Goal: Transaction & Acquisition: Purchase product/service

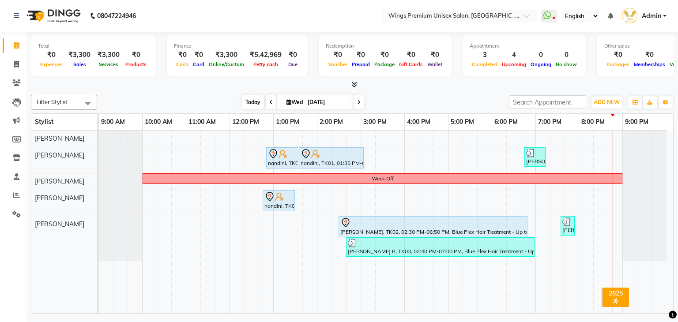
click at [253, 101] on span "Today" at bounding box center [253, 102] width 22 height 14
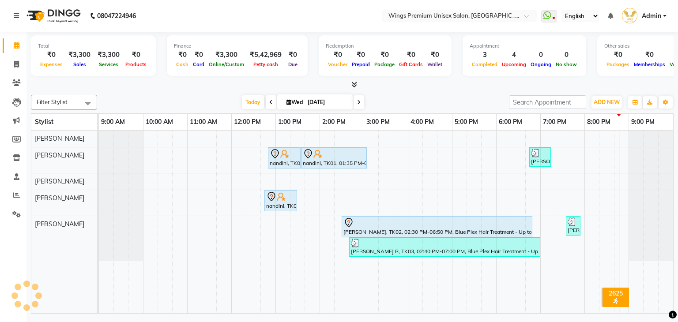
click at [407, 90] on div "Total ₹0 Expenses ₹3,300 Sales ₹3,300 Services ₹0 Products Finance ₹0 Cash ₹0 C…" at bounding box center [351, 174] width 651 height 284
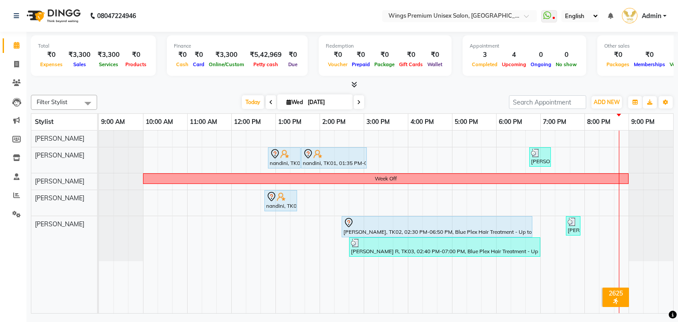
click at [407, 90] on div "Total ₹0 Expenses ₹3,300 Sales ₹3,300 Services ₹0 Products Finance ₹0 Cash ₹0 C…" at bounding box center [351, 174] width 651 height 284
click at [248, 98] on span "Today" at bounding box center [253, 102] width 22 height 14
click at [425, 91] on div "Filter Stylist Select All Aishwarya Kshirsagar Dipali Pawar Samarth Rathod Shru…" at bounding box center [352, 202] width 643 height 222
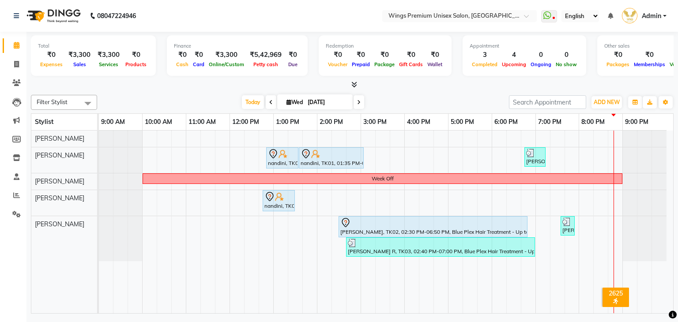
click at [416, 99] on div "[DATE] [DATE]" at bounding box center [303, 102] width 403 height 13
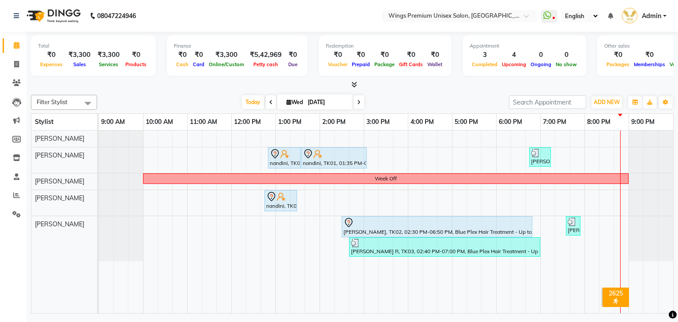
click at [158, 11] on nav "08047224946 Select Location × Wings Premium Unisex Salon, Kharadi WhatsApp Stat…" at bounding box center [339, 16] width 678 height 32
click at [198, 105] on div "Today Wed 03-09-2025" at bounding box center [303, 102] width 403 height 13
click at [406, 89] on div at bounding box center [352, 84] width 643 height 9
click at [242, 100] on span "Today" at bounding box center [253, 102] width 22 height 14
click at [413, 83] on div at bounding box center [352, 84] width 643 height 9
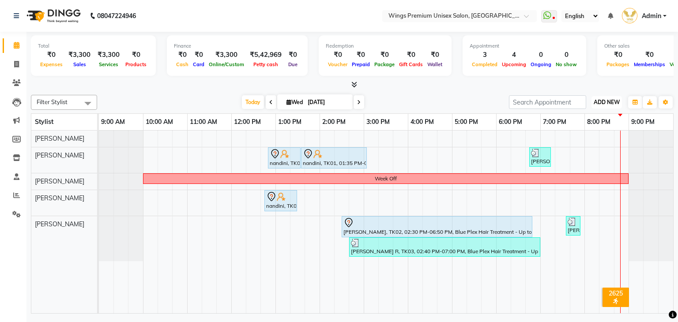
click at [597, 101] on span "ADD NEW" at bounding box center [607, 102] width 26 height 7
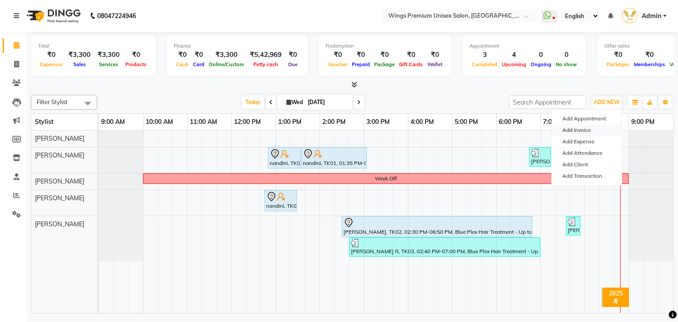
click at [584, 128] on link "Add Invoice" at bounding box center [587, 129] width 70 height 11
select select "674"
select select "service"
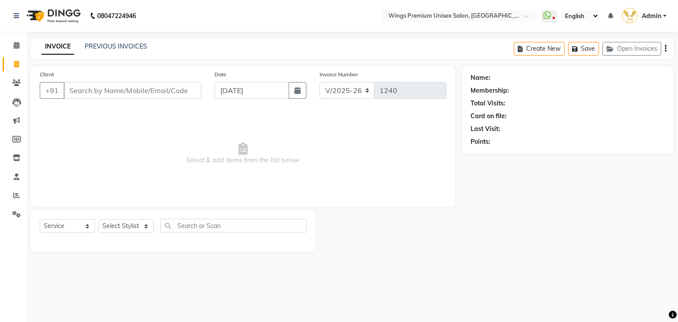
click at [146, 83] on input "Client" at bounding box center [133, 90] width 138 height 17
click at [196, 54] on div "INVOICE PREVIOUS INVOICES Create New Save Open Invoices" at bounding box center [352, 48] width 643 height 21
click at [171, 88] on input "Client" at bounding box center [133, 90] width 138 height 17
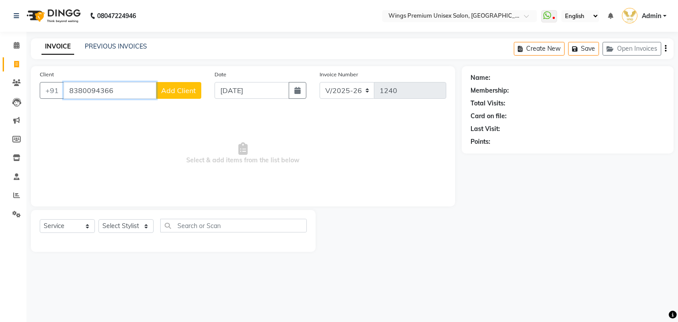
type input "8380094366"
click at [174, 91] on span "Add Client" at bounding box center [178, 90] width 35 height 9
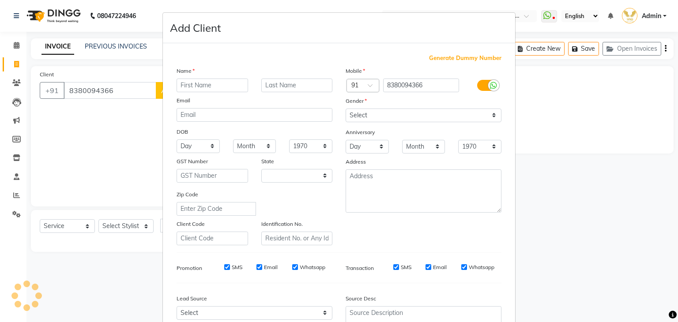
select select "22"
type input "[PERSON_NAME]"
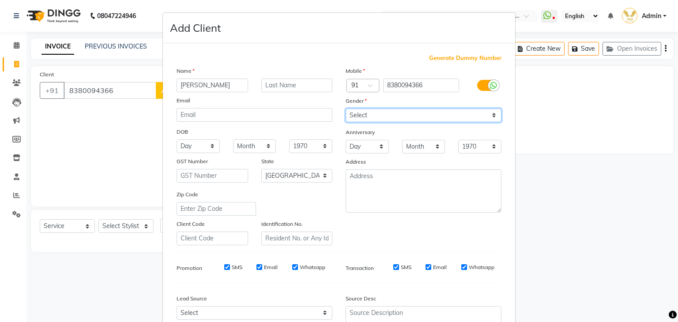
click at [407, 115] on select "Select Male Female Other Prefer Not To Say" at bounding box center [424, 116] width 156 height 14
select select "female"
click at [346, 109] on select "Select Male Female Other Prefer Not To Say" at bounding box center [424, 116] width 156 height 14
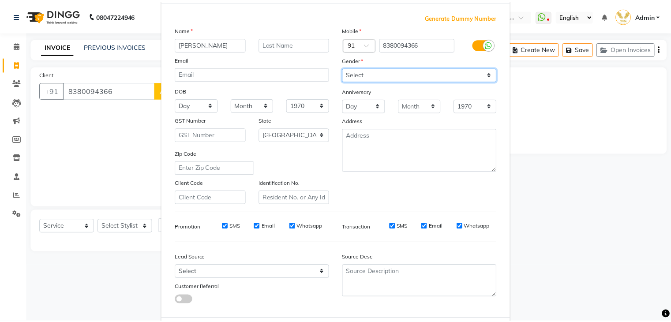
scroll to position [90, 0]
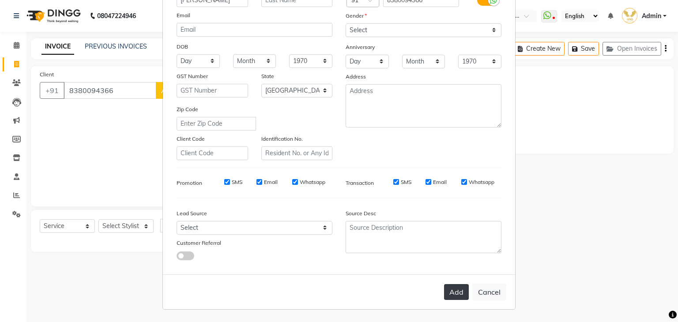
click at [454, 291] on button "Add" at bounding box center [456, 292] width 25 height 16
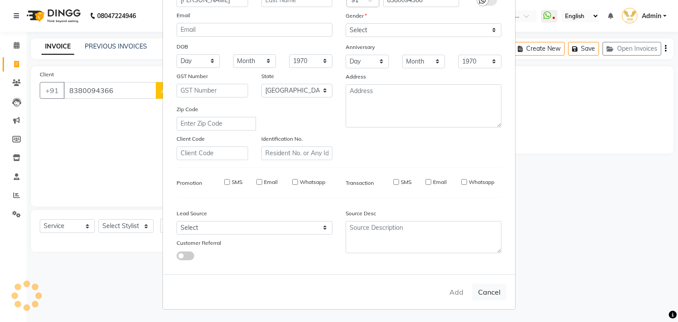
select select
select select "null"
select select
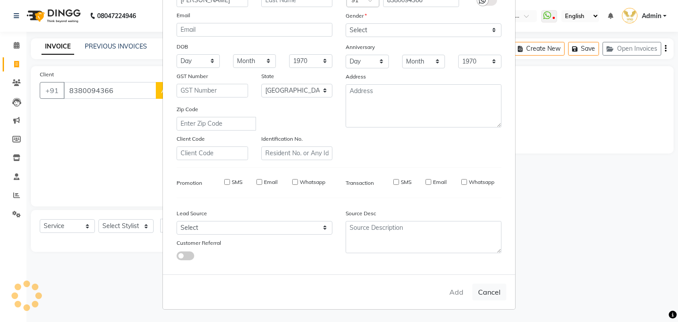
select select
checkbox input "false"
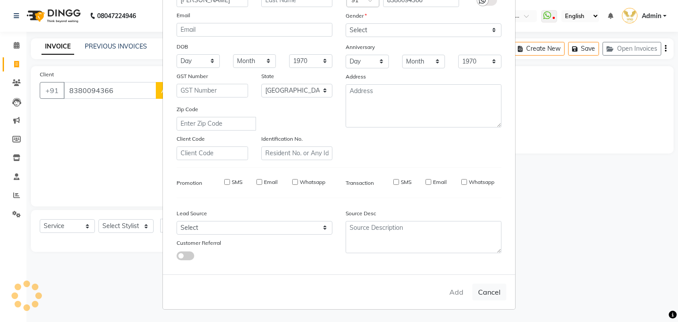
checkbox input "false"
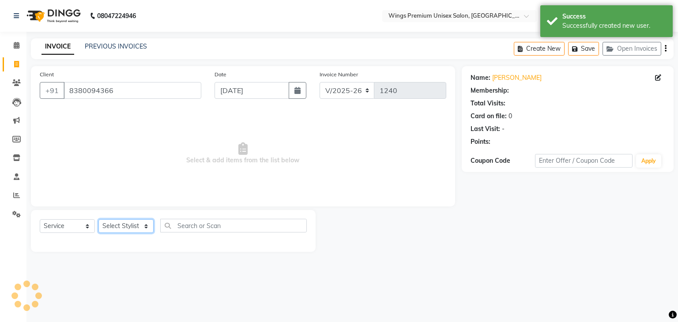
click at [127, 226] on select "Select Stylist Aishwarya Kshirsagar Dipali Pawar Front Desk Samarth Rathod Shru…" at bounding box center [125, 226] width 55 height 14
select select "72458"
click at [98, 220] on select "Select Stylist Aishwarya Kshirsagar Dipali Pawar Front Desk Samarth Rathod Shru…" at bounding box center [125, 226] width 55 height 14
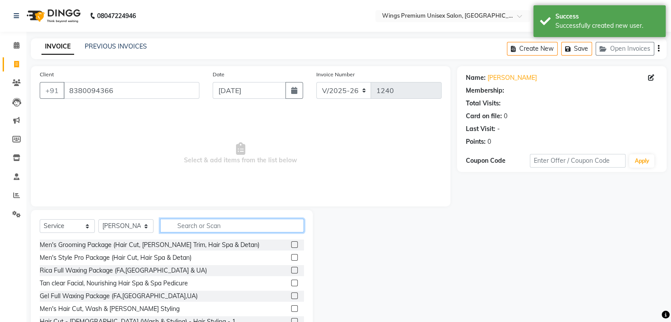
click at [215, 225] on input "text" at bounding box center [232, 226] width 144 height 14
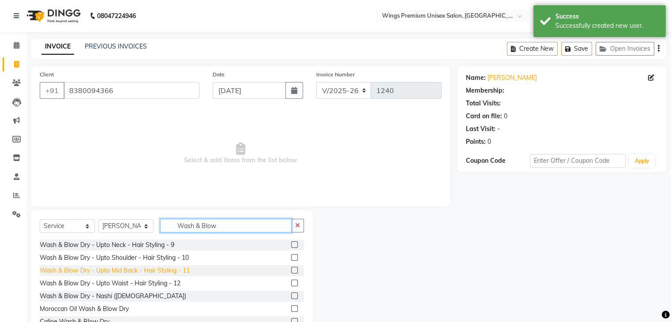
type input "Wash & Blow"
click at [142, 271] on div "Wash & Blow Dry - Upto Mid Back - Hair Styling - 11" at bounding box center [115, 270] width 150 height 9
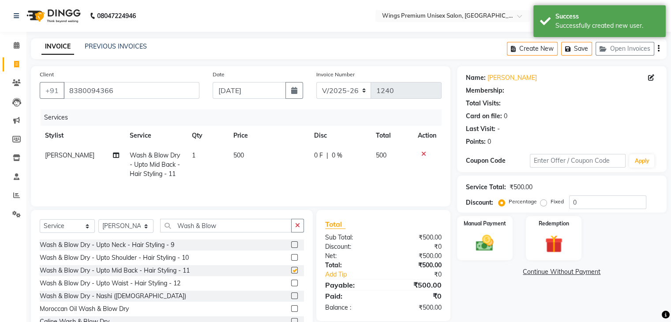
checkbox input "false"
drag, startPoint x: 234, startPoint y: 224, endPoint x: 120, endPoint y: 235, distance: 115.3
click at [120, 235] on div "Select Service Product Membership Package Voucher Prepaid Gift Card Select Styl…" at bounding box center [172, 229] width 264 height 21
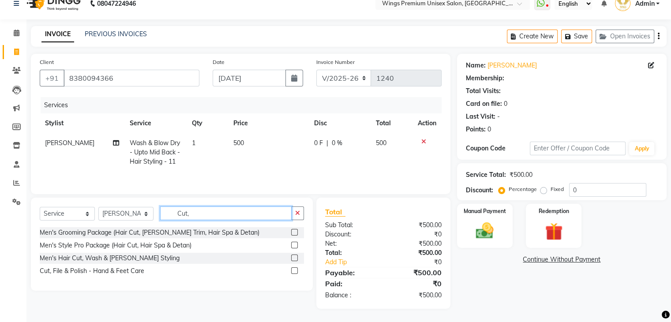
scroll to position [0, 0]
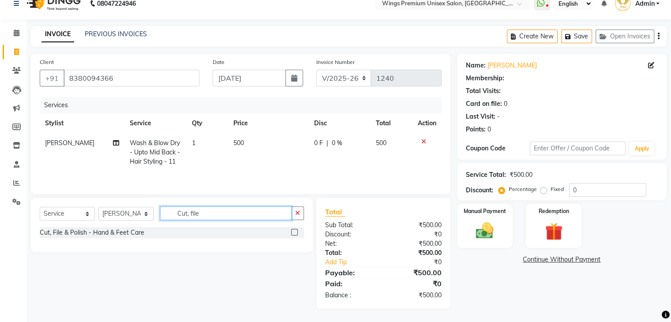
type input "Cut, file"
click at [109, 238] on div "Cut, File & Polish - Hand & Feet Care" at bounding box center [172, 232] width 264 height 11
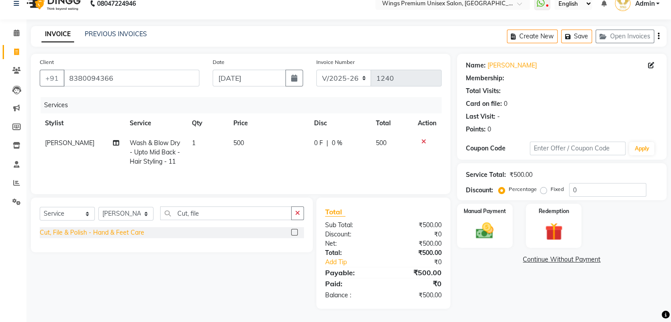
click at [112, 235] on div "Cut, File & Polish - Hand & Feet Care" at bounding box center [92, 232] width 105 height 9
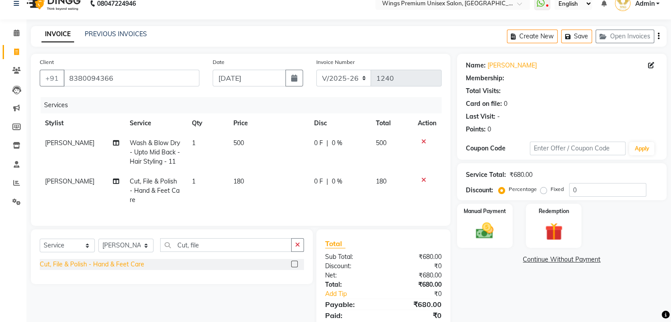
click at [106, 263] on div "Cut, File & Polish - Hand & Feet Care" at bounding box center [92, 264] width 105 height 9
checkbox input "false"
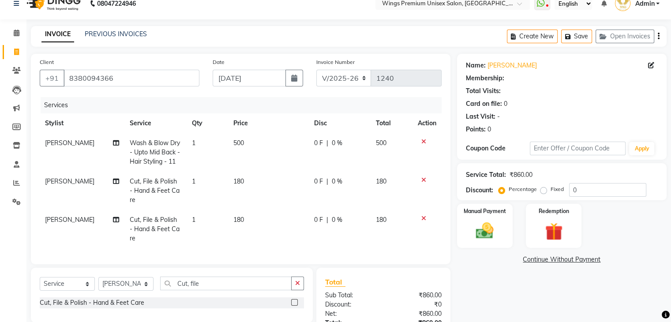
click at [84, 184] on span "[PERSON_NAME]" at bounding box center [69, 181] width 49 height 8
select select "72458"
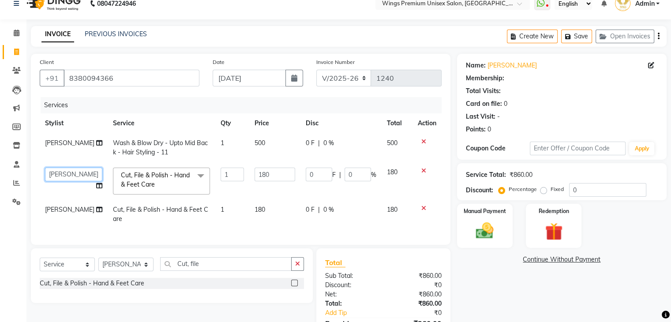
click at [82, 181] on select "Aishwarya Kshirsagar Dipali Pawar Front Desk Samarth Rathod Shruti Panda Umesh …" at bounding box center [73, 175] width 57 height 14
select select "88889"
click at [64, 223] on td "[PERSON_NAME]" at bounding box center [74, 214] width 68 height 29
select select "72458"
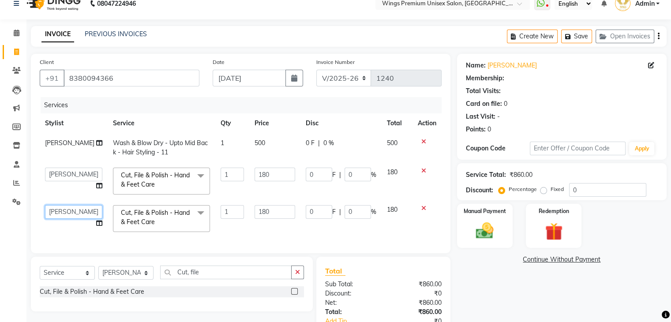
click at [63, 219] on select "Aishwarya Kshirsagar Dipali Pawar Front Desk Samarth Rathod Shruti Panda Umesh …" at bounding box center [73, 212] width 57 height 14
select select "88889"
click at [229, 233] on td "1" at bounding box center [232, 219] width 34 height 38
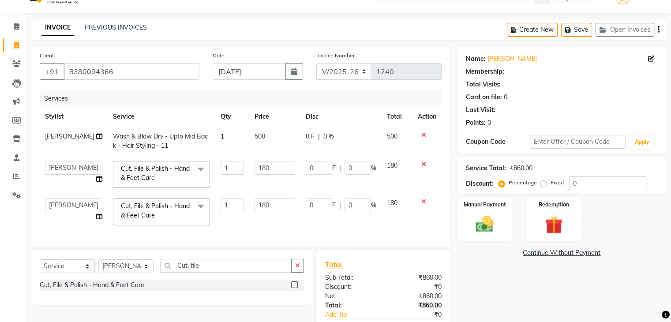
scroll to position [87, 0]
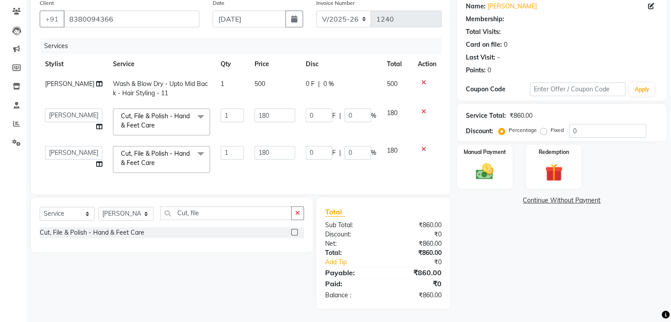
click at [521, 272] on div "Name: Shital Membership: Total Visits: Card on file: 0 Last Visit: - Points: 0 …" at bounding box center [565, 152] width 216 height 314
click at [477, 162] on img at bounding box center [485, 172] width 30 height 21
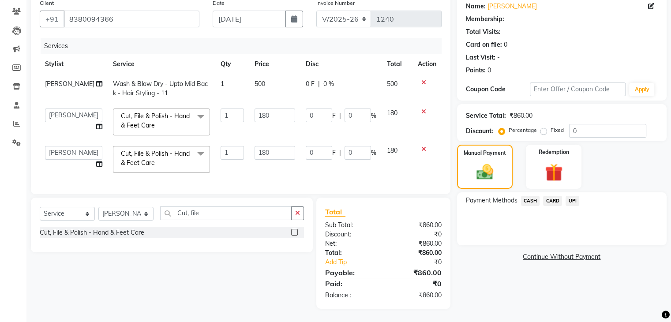
click at [572, 196] on span "UPI" at bounding box center [573, 201] width 14 height 10
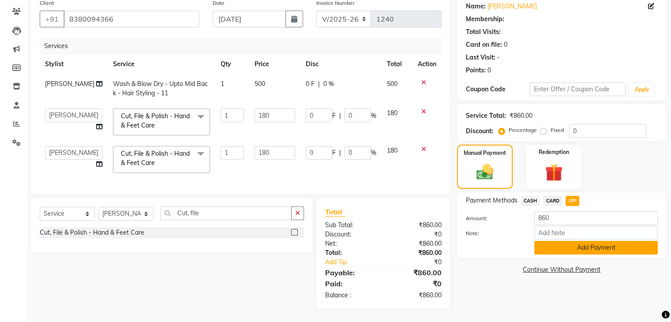
click at [578, 241] on button "Add Payment" at bounding box center [596, 248] width 124 height 14
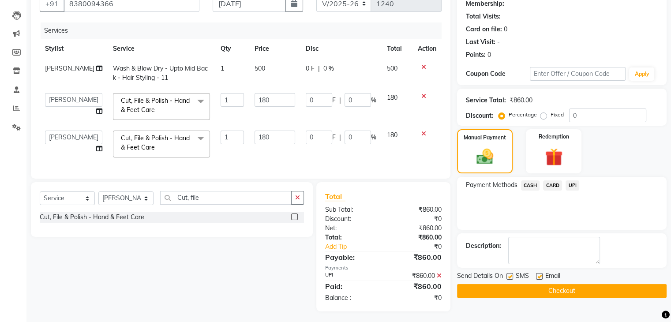
scroll to position [106, 0]
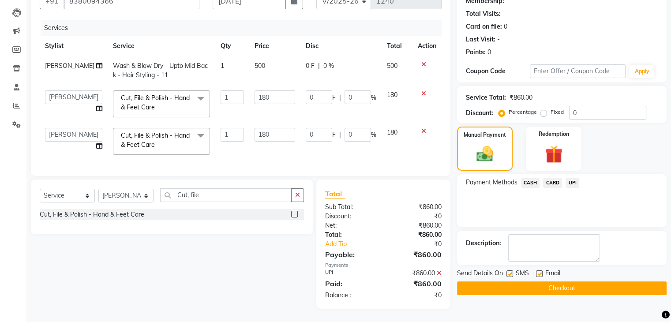
click at [512, 282] on button "Checkout" at bounding box center [562, 289] width 210 height 14
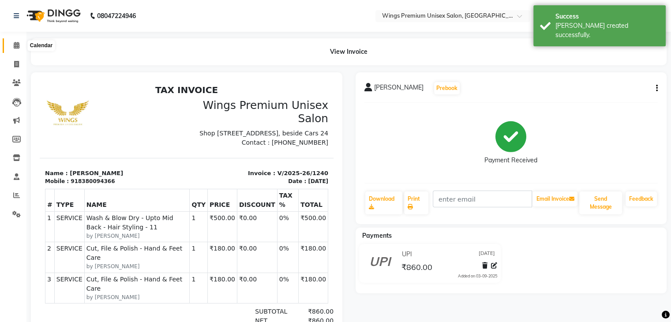
click at [17, 46] on icon at bounding box center [17, 45] width 6 height 7
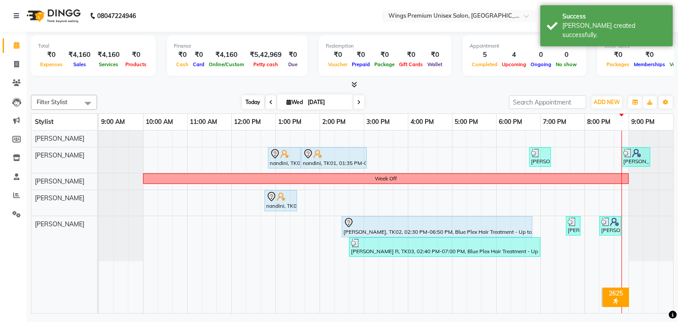
click at [244, 101] on span "Today" at bounding box center [253, 102] width 22 height 14
click at [431, 98] on div "[DATE] [DATE]" at bounding box center [303, 102] width 403 height 13
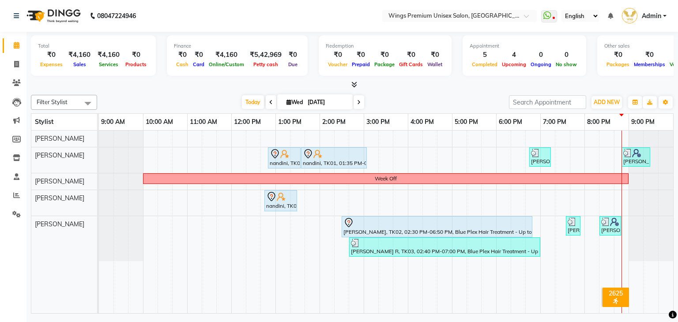
click at [438, 95] on div "Filter Stylist Select All Aishwarya Kshirsagar Dipali Pawar Samarth Rathod Shru…" at bounding box center [352, 102] width 643 height 15
click at [432, 92] on div "Filter Stylist Select All [PERSON_NAME] [PERSON_NAME] [PERSON_NAME] Shruti Pand…" at bounding box center [352, 202] width 643 height 222
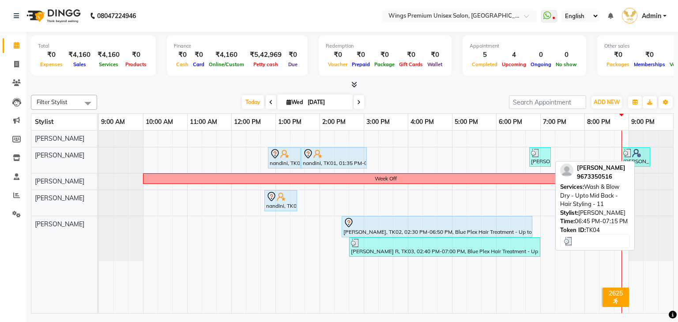
click at [543, 154] on div at bounding box center [540, 153] width 18 height 9
select select "3"
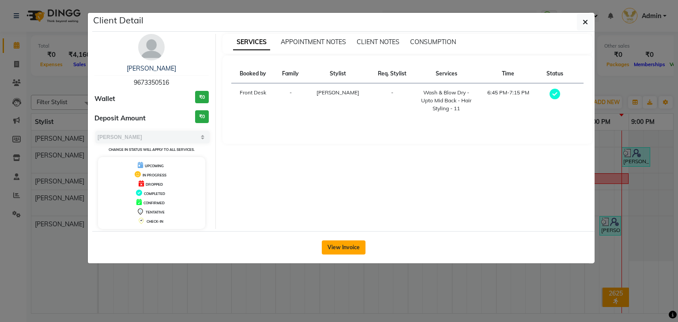
click at [346, 244] on button "View Invoice" at bounding box center [344, 248] width 44 height 14
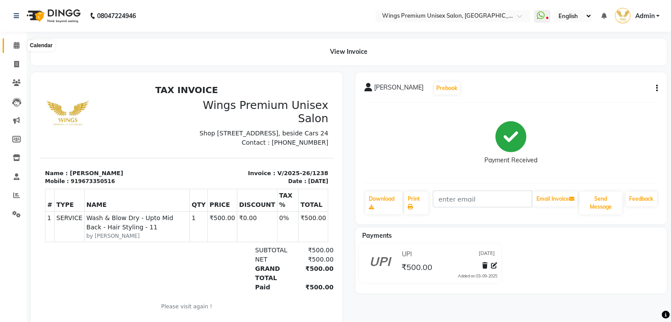
click at [11, 41] on span at bounding box center [16, 46] width 15 height 10
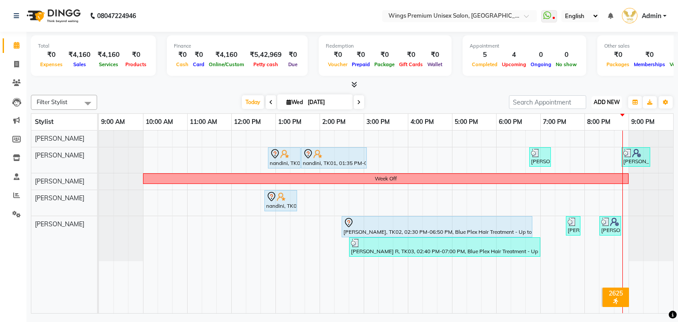
click at [600, 103] on span "ADD NEW" at bounding box center [607, 102] width 26 height 7
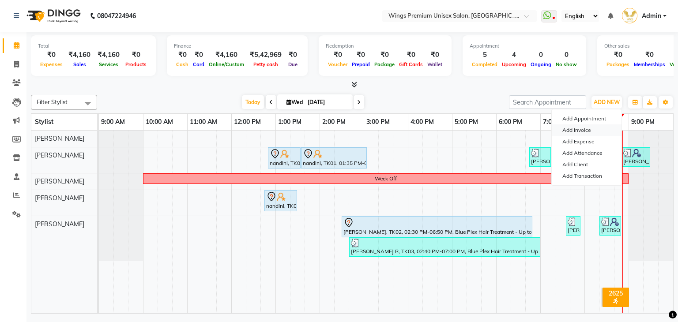
click at [584, 131] on link "Add Invoice" at bounding box center [587, 129] width 70 height 11
select select "service"
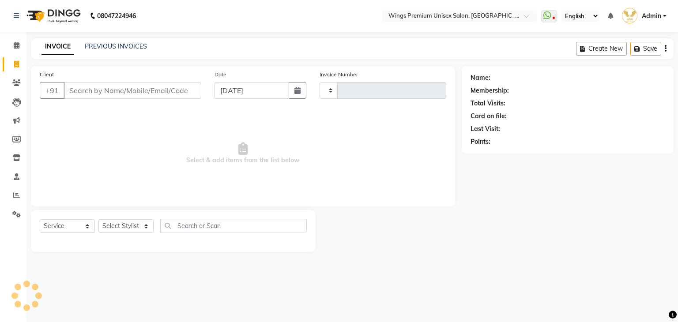
type input "1241"
select select "674"
click at [125, 226] on select "Select Stylist Aishwarya Kshirsagar Dipali Pawar Front Desk Samarth Rathod Shru…" at bounding box center [125, 226] width 55 height 14
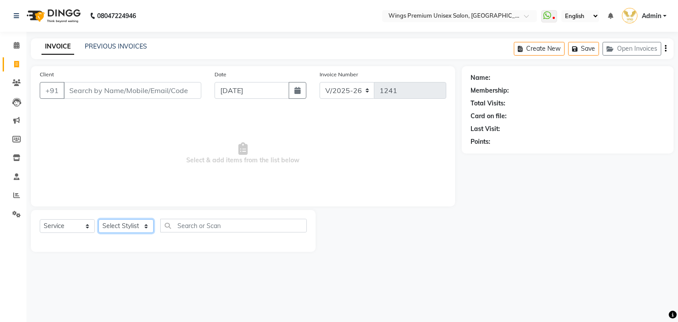
select select "82124"
click at [98, 220] on select "Select Stylist Aishwarya Kshirsagar Dipali Pawar Front Desk Samarth Rathod Shru…" at bounding box center [125, 226] width 55 height 14
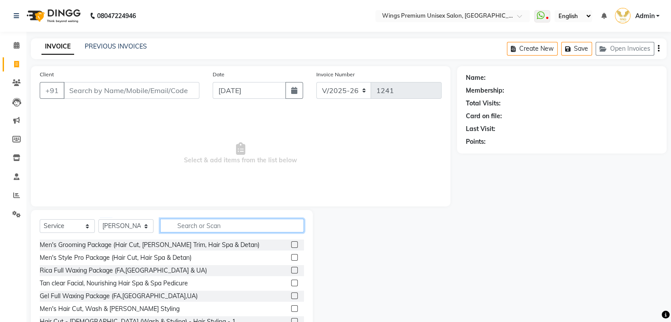
click at [222, 223] on input "text" at bounding box center [232, 226] width 144 height 14
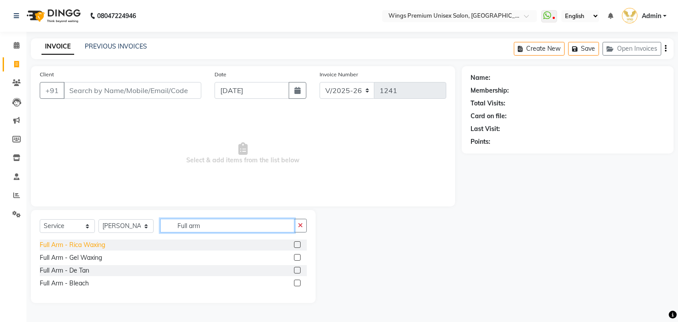
type input "Full arm"
click at [94, 241] on div "Full Arm - Rica Waxing" at bounding box center [72, 245] width 65 height 9
checkbox input "false"
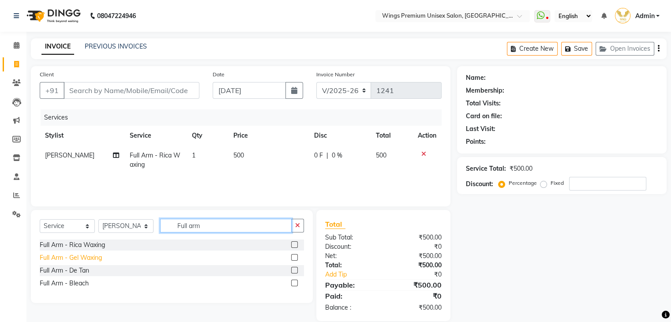
drag, startPoint x: 256, startPoint y: 232, endPoint x: 95, endPoint y: 262, distance: 163.9
click at [95, 262] on div "Select Service Product Membership Package Voucher Prepaid Gift Card Select Styl…" at bounding box center [172, 256] width 282 height 93
type input "Eyeb"
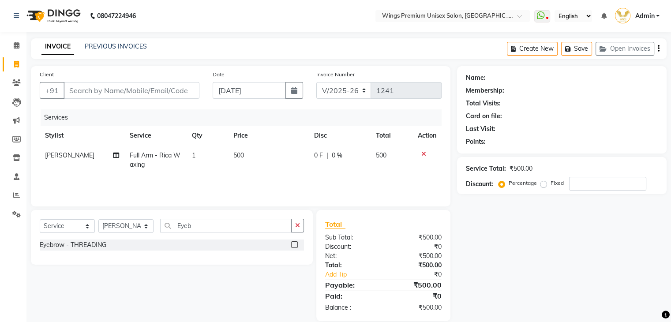
click at [83, 239] on div "Select Service Product Membership Package Voucher Prepaid Gift Card Select Styl…" at bounding box center [172, 229] width 264 height 21
click at [80, 244] on div "Eyebrow - THREADING" at bounding box center [73, 245] width 67 height 9
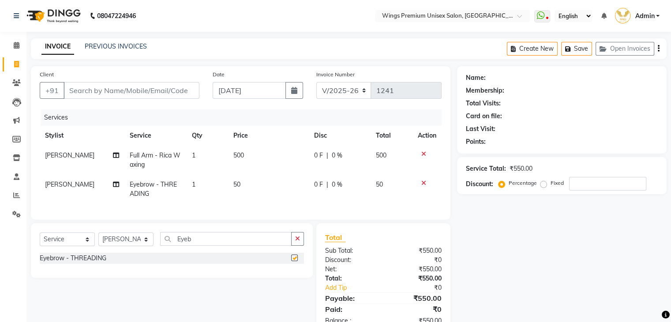
checkbox input "false"
drag, startPoint x: 211, startPoint y: 247, endPoint x: 106, endPoint y: 260, distance: 105.5
click at [106, 260] on div "Select Service Product Membership Package Voucher Prepaid Gift Card Select Styl…" at bounding box center [172, 250] width 282 height 55
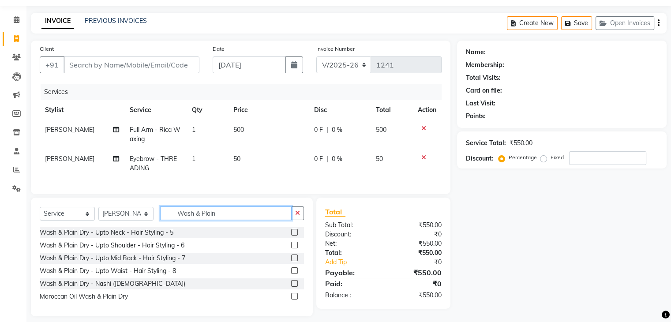
scroll to position [40, 0]
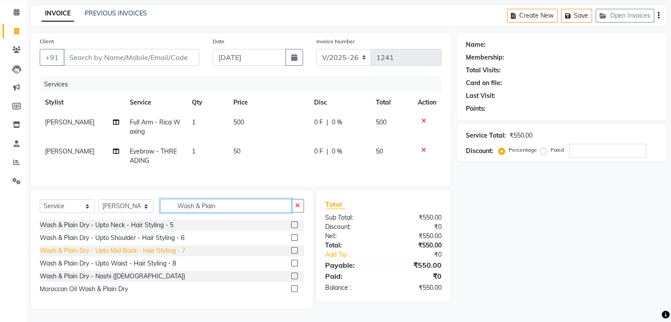
type input "Wash & Plain"
click at [150, 254] on div "Wash & Plain Dry - Upto Mid Back - Hair Styling - 7" at bounding box center [113, 250] width 146 height 9
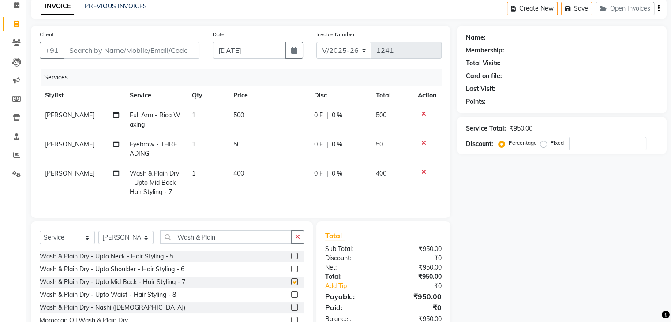
checkbox input "false"
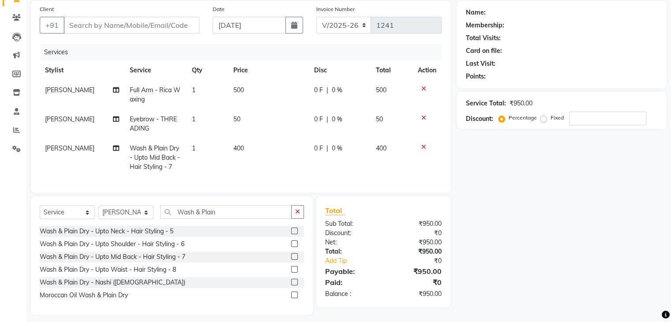
scroll to position [79, 0]
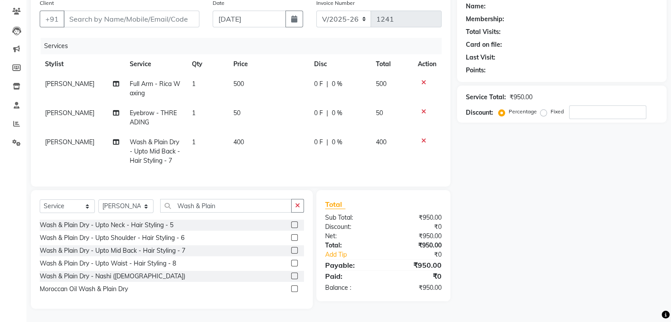
click at [575, 172] on div "Name: Membership: Total Visits: Card on file: Last Visit: Points: Service Total…" at bounding box center [565, 152] width 216 height 314
click at [123, 13] on input "Client" at bounding box center [132, 19] width 136 height 17
type input "7"
type input "0"
type input "7507593931"
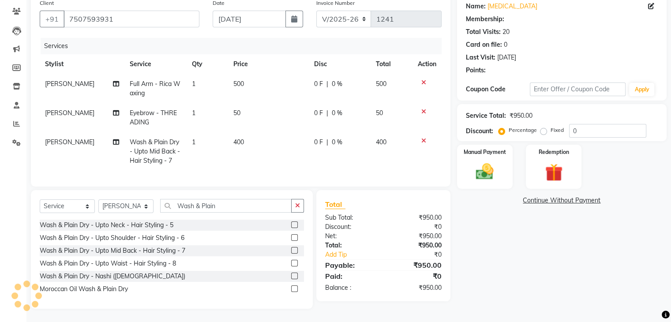
type input "20"
select select "1: Object"
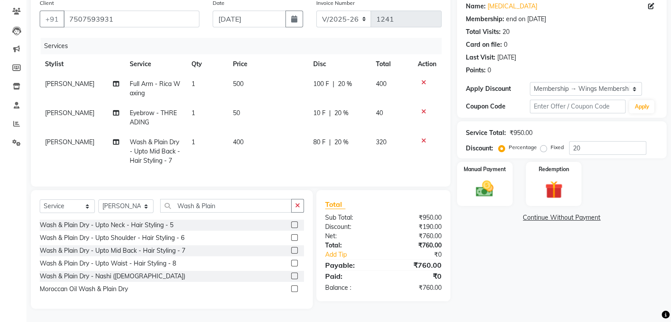
click at [317, 138] on span "80 F" at bounding box center [319, 142] width 12 height 9
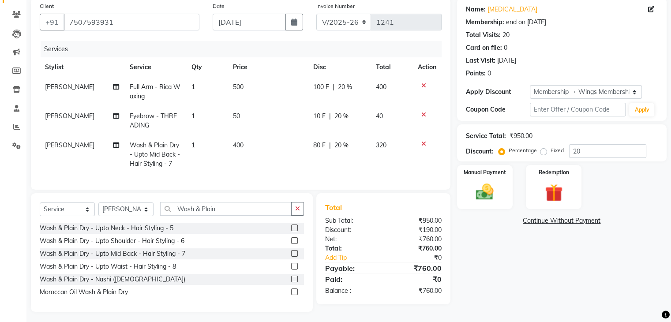
select select "82124"
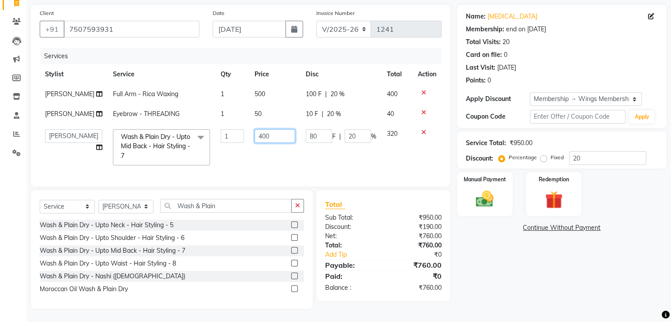
click at [258, 129] on input "400" at bounding box center [275, 136] width 41 height 14
type input "4"
type input "450"
click at [283, 158] on td "450" at bounding box center [274, 147] width 51 height 47
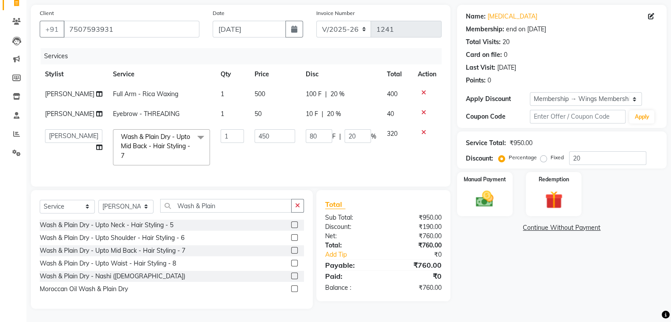
select select "82124"
click at [306, 109] on span "10 F" at bounding box center [312, 113] width 12 height 9
select select "82124"
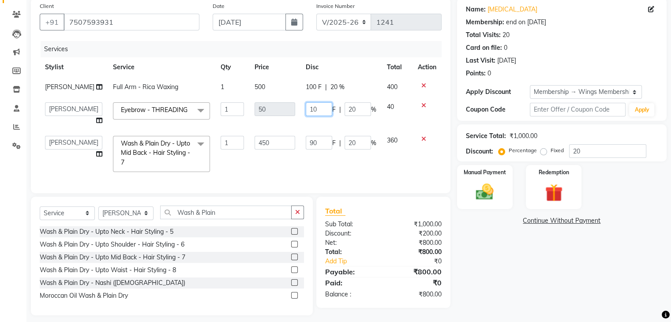
click at [311, 110] on input "10" at bounding box center [319, 109] width 26 height 14
type input "0"
click at [322, 123] on tbody "Shruti Panda Full Arm - Rica Waxing 1 500 100 F | 20 % 400 Aishwarya Kshirsagar…" at bounding box center [241, 127] width 402 height 100
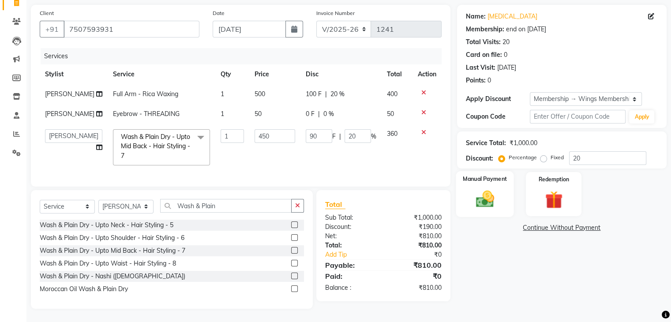
click at [485, 196] on img at bounding box center [485, 199] width 30 height 21
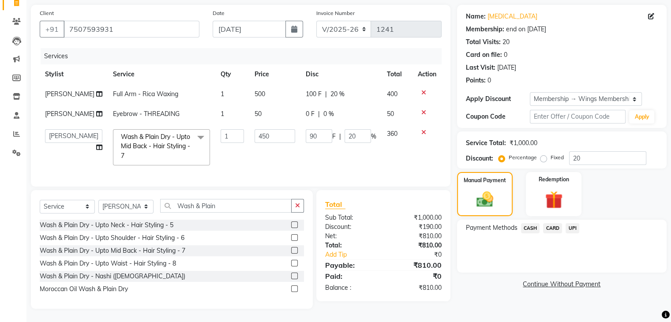
click at [575, 223] on span "UPI" at bounding box center [573, 228] width 14 height 10
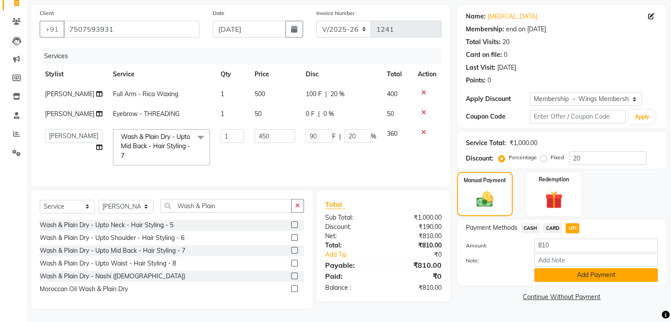
click at [568, 268] on button "Add Payment" at bounding box center [596, 275] width 124 height 14
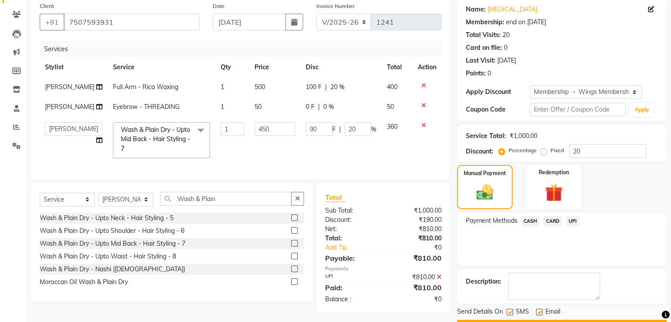
scroll to position [92, 0]
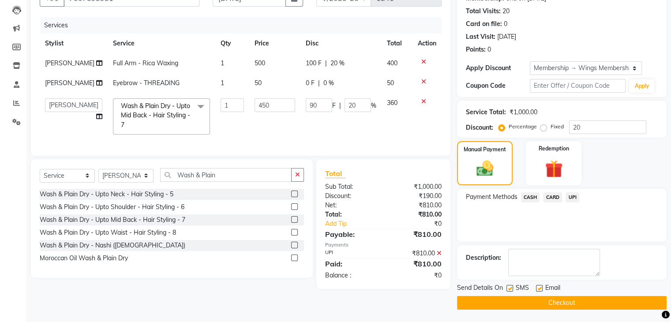
click at [518, 303] on button "Checkout" at bounding box center [562, 303] width 210 height 14
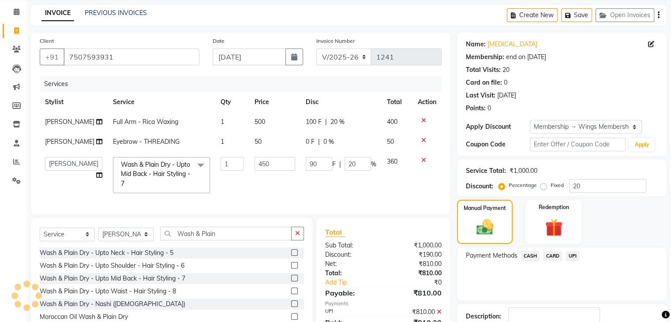
scroll to position [0, 0]
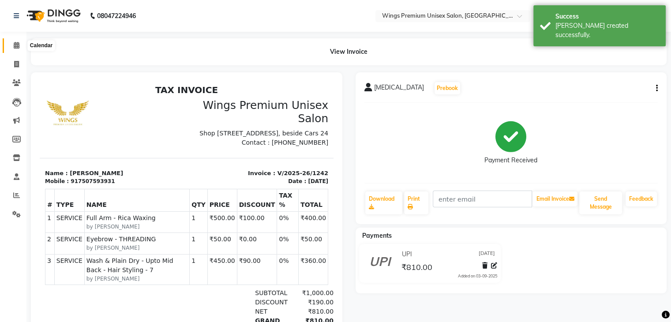
click at [12, 44] on span at bounding box center [16, 46] width 15 height 10
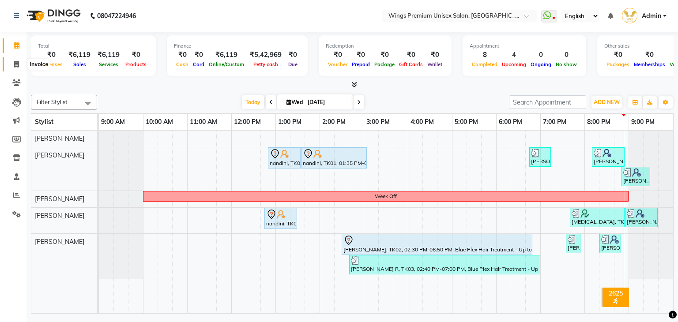
click at [18, 65] on icon at bounding box center [16, 64] width 5 height 7
select select "674"
select select "service"
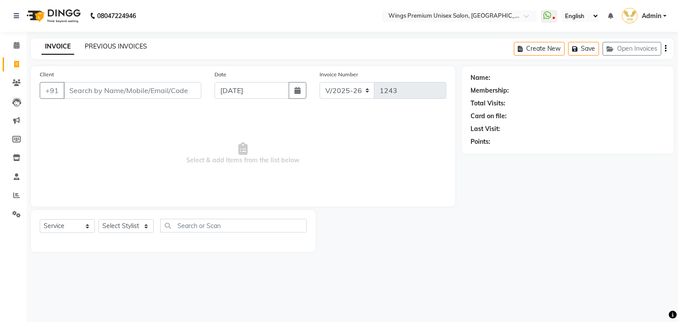
click at [127, 48] on link "PREVIOUS INVOICES" at bounding box center [116, 46] width 62 height 8
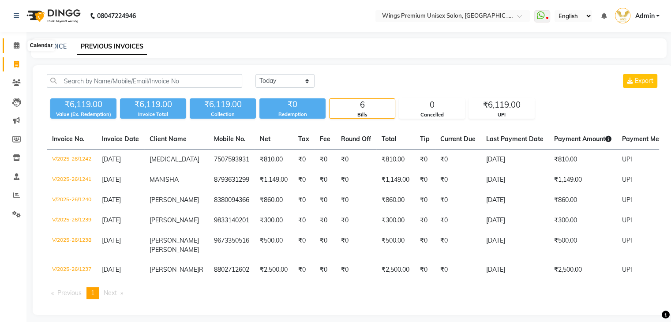
click at [17, 45] on icon at bounding box center [17, 45] width 6 height 7
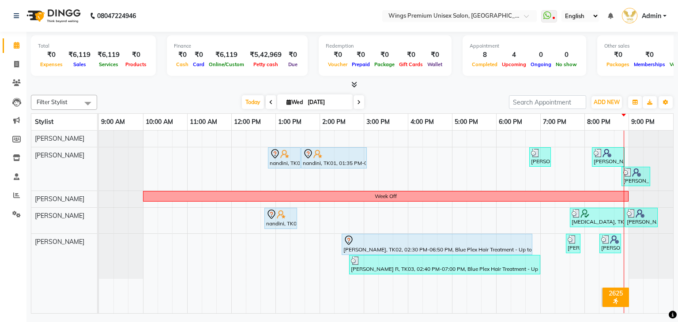
click at [405, 93] on div "Filter Stylist Select All [PERSON_NAME] [PERSON_NAME] [PERSON_NAME] Shruti Pand…" at bounding box center [352, 202] width 643 height 222
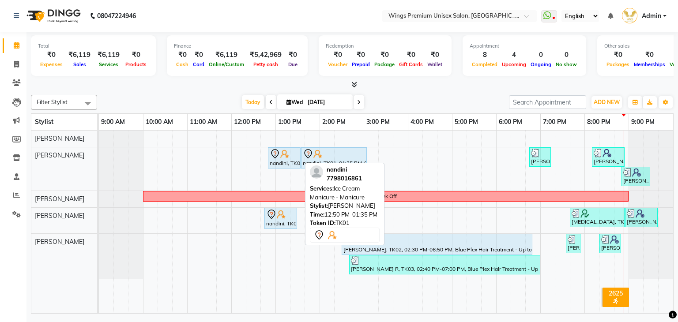
click at [291, 159] on div "nandini, TK01, 12:50 PM-01:35 PM, Ice Cream Manicure - Manicure" at bounding box center [284, 158] width 31 height 19
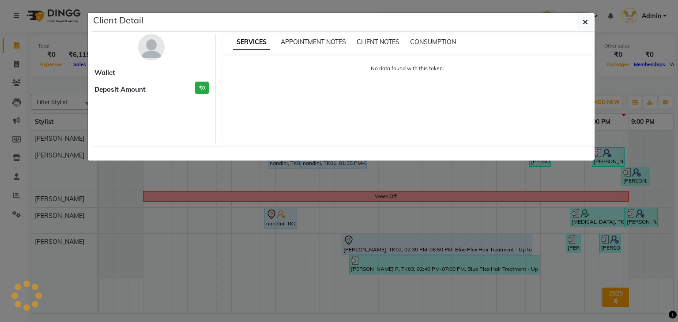
select select "7"
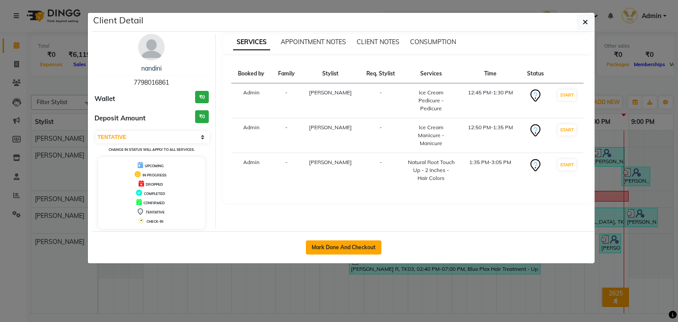
click at [340, 248] on button "Mark Done And Checkout" at bounding box center [343, 248] width 75 height 14
select select "674"
select select "service"
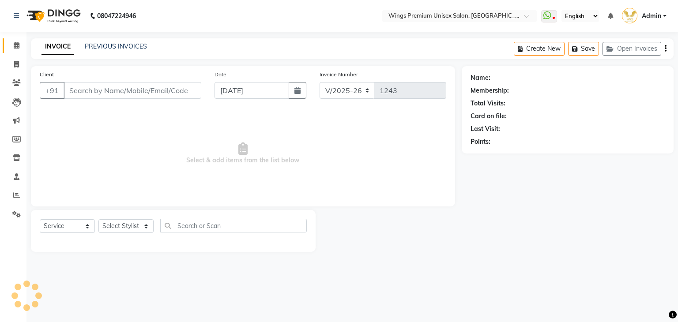
type input "7798016861"
select select "82124"
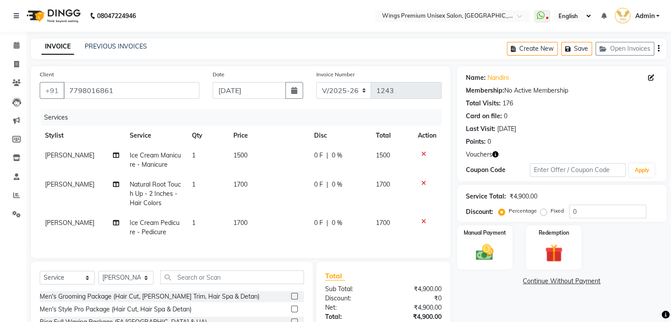
click at [329, 48] on div "INVOICE PREVIOUS INVOICES Create New Save Open Invoices" at bounding box center [349, 48] width 636 height 21
click at [330, 45] on div "INVOICE PREVIOUS INVOICES Create New Save Open Invoices" at bounding box center [349, 48] width 636 height 21
click at [422, 219] on icon at bounding box center [423, 221] width 5 height 6
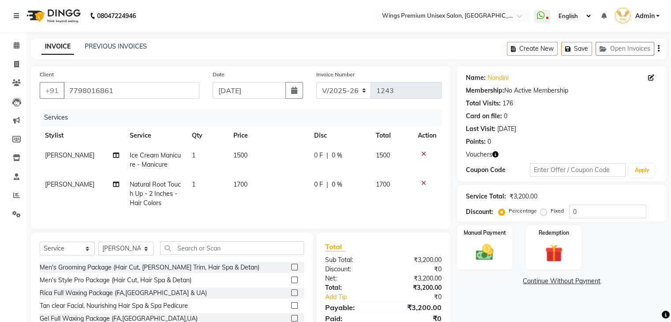
click at [318, 185] on span "0 F" at bounding box center [318, 184] width 9 height 9
select select "88889"
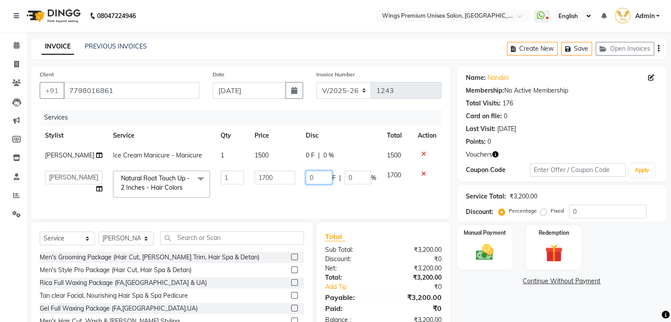
click at [316, 179] on input "0" at bounding box center [319, 178] width 26 height 14
type input "200"
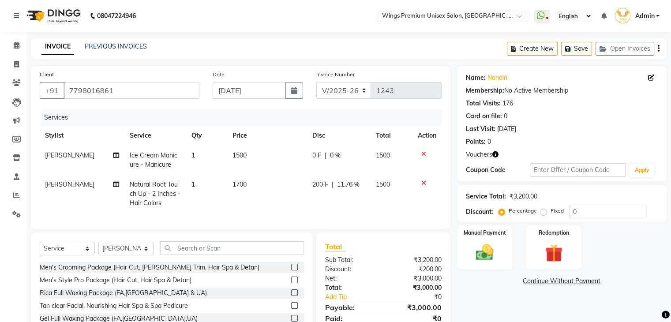
click at [319, 193] on td "200 F | 11.76 %" at bounding box center [339, 194] width 64 height 38
select select "88889"
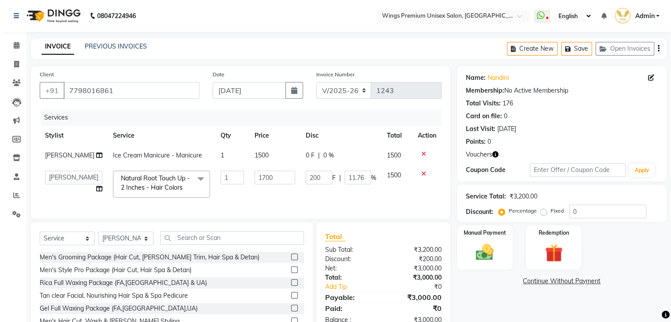
click at [307, 154] on span "0 F" at bounding box center [310, 155] width 9 height 9
select select "88889"
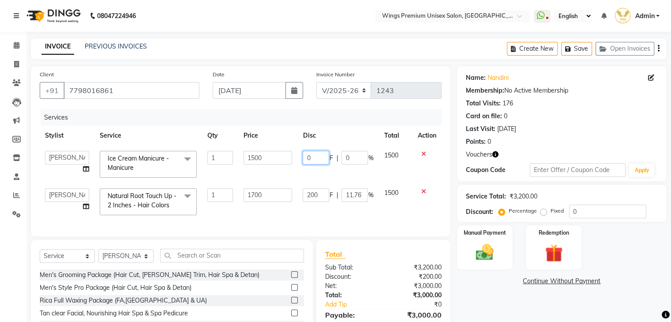
click at [314, 154] on input "0" at bounding box center [316, 158] width 26 height 14
type input "200"
click at [312, 172] on tbody "[PERSON_NAME] [PERSON_NAME] Front Desk [PERSON_NAME] Shruti Panda [PERSON_NAME]…" at bounding box center [241, 183] width 402 height 75
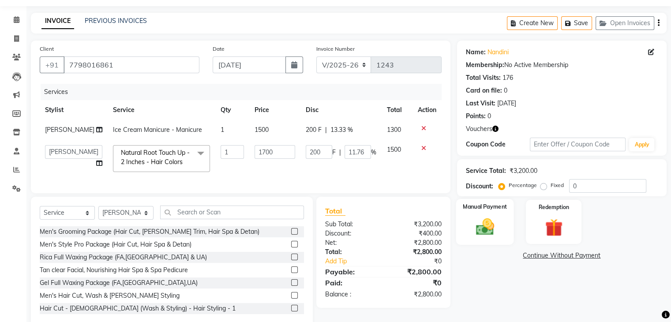
scroll to position [51, 0]
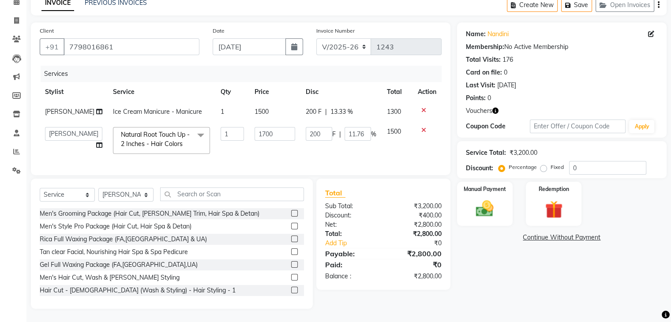
click at [312, 107] on span "200 F" at bounding box center [314, 111] width 16 height 9
select select "88889"
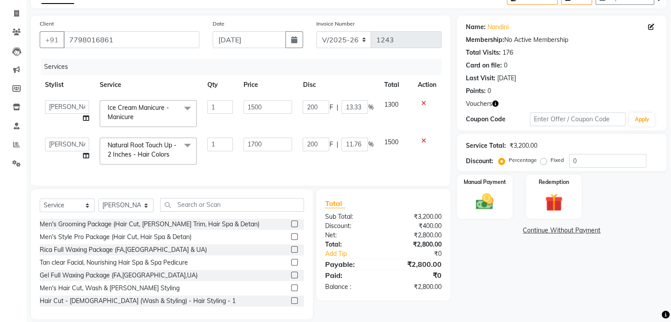
click at [312, 105] on input "200" at bounding box center [316, 107] width 26 height 14
click at [308, 118] on tbody "[PERSON_NAME] [PERSON_NAME] Front Desk [PERSON_NAME] Shruti Panda [PERSON_NAME]…" at bounding box center [241, 132] width 402 height 75
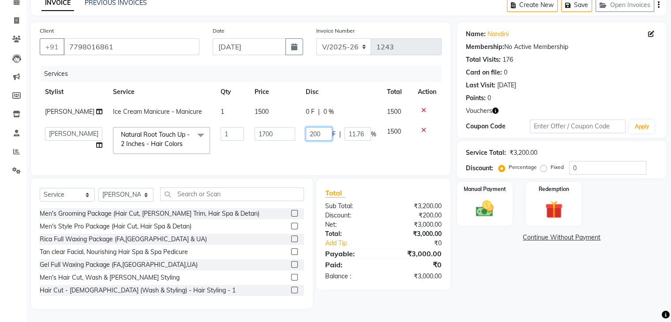
click at [313, 131] on input "200" at bounding box center [319, 134] width 26 height 14
type input "0"
click at [313, 142] on td "0 F | 11.76 %" at bounding box center [341, 141] width 81 height 38
select select "88889"
click at [483, 203] on img at bounding box center [485, 209] width 30 height 21
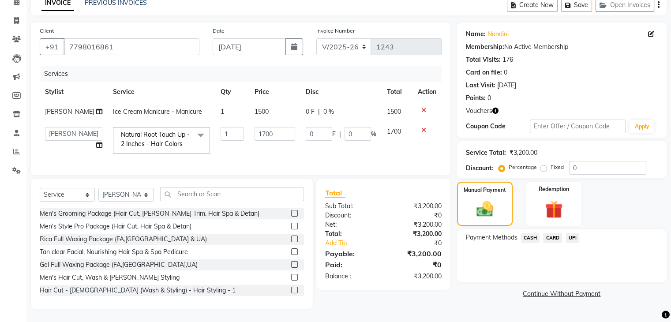
click at [525, 233] on span "CASH" at bounding box center [530, 238] width 19 height 10
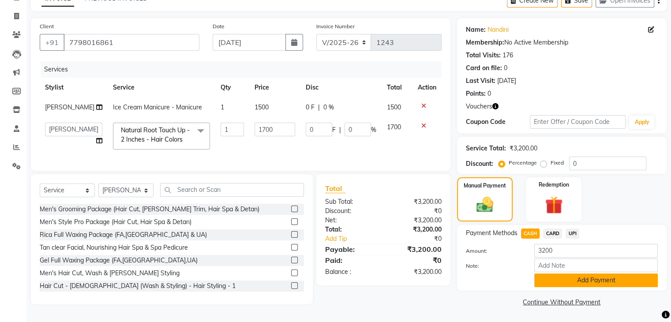
click at [574, 279] on button "Add Payment" at bounding box center [596, 281] width 124 height 14
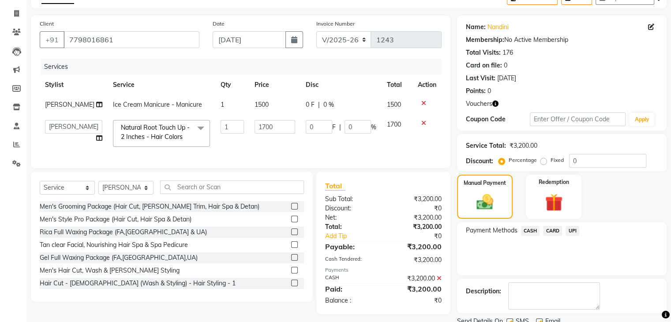
scroll to position [85, 0]
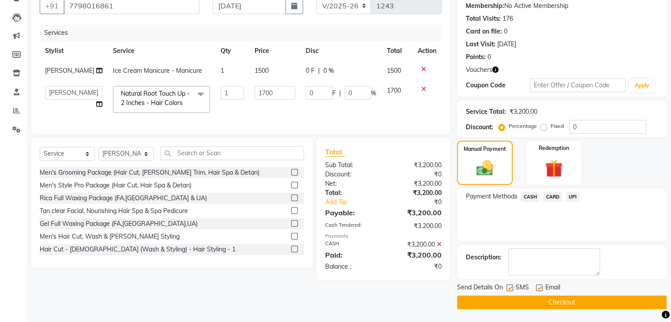
click at [515, 297] on button "Checkout" at bounding box center [562, 303] width 210 height 14
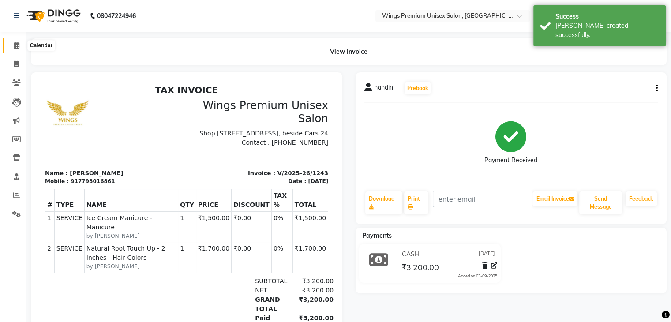
click at [15, 46] on icon at bounding box center [17, 45] width 6 height 7
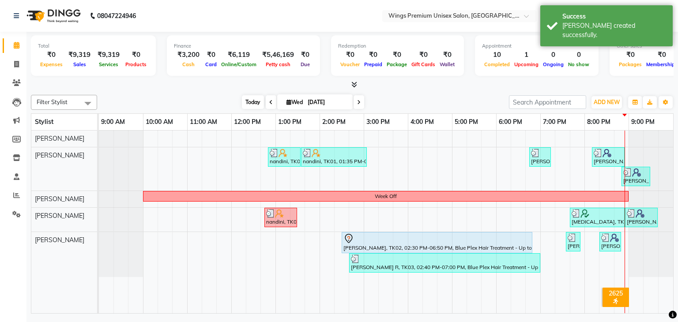
click at [254, 99] on span "Today" at bounding box center [253, 102] width 22 height 14
click at [179, 98] on div "[DATE] [DATE]" at bounding box center [303, 102] width 403 height 13
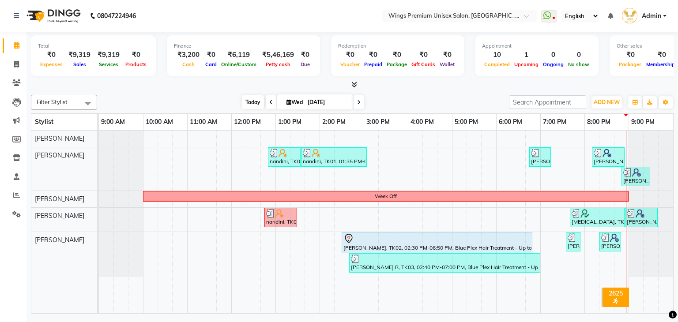
click at [251, 101] on span "Today" at bounding box center [253, 102] width 22 height 14
